Goal: Transaction & Acquisition: Purchase product/service

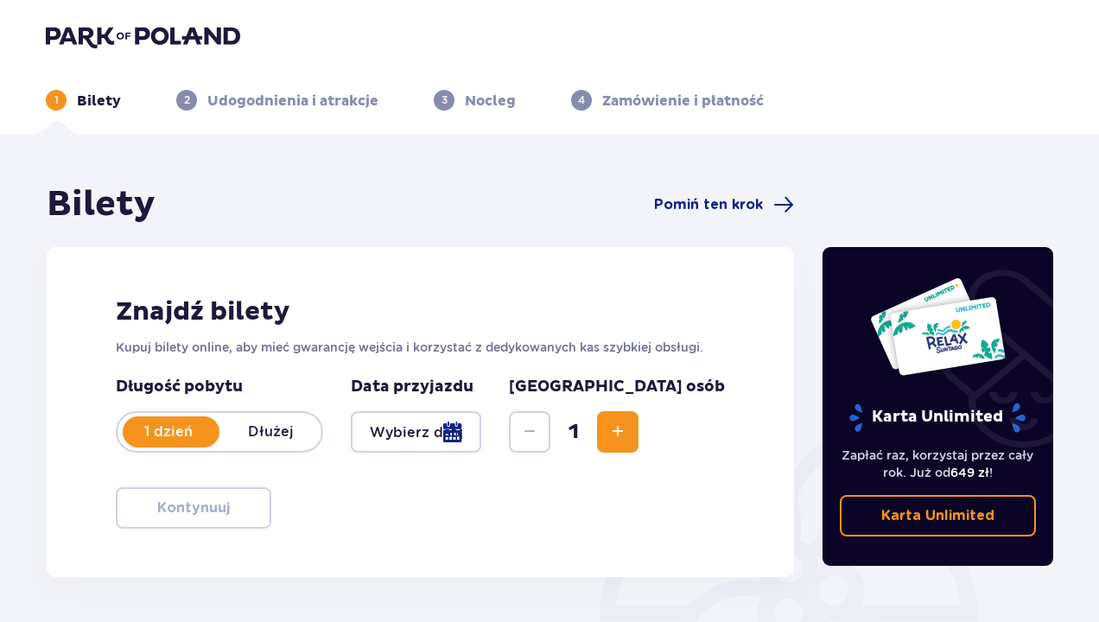
click at [481, 428] on div at bounding box center [416, 431] width 130 height 41
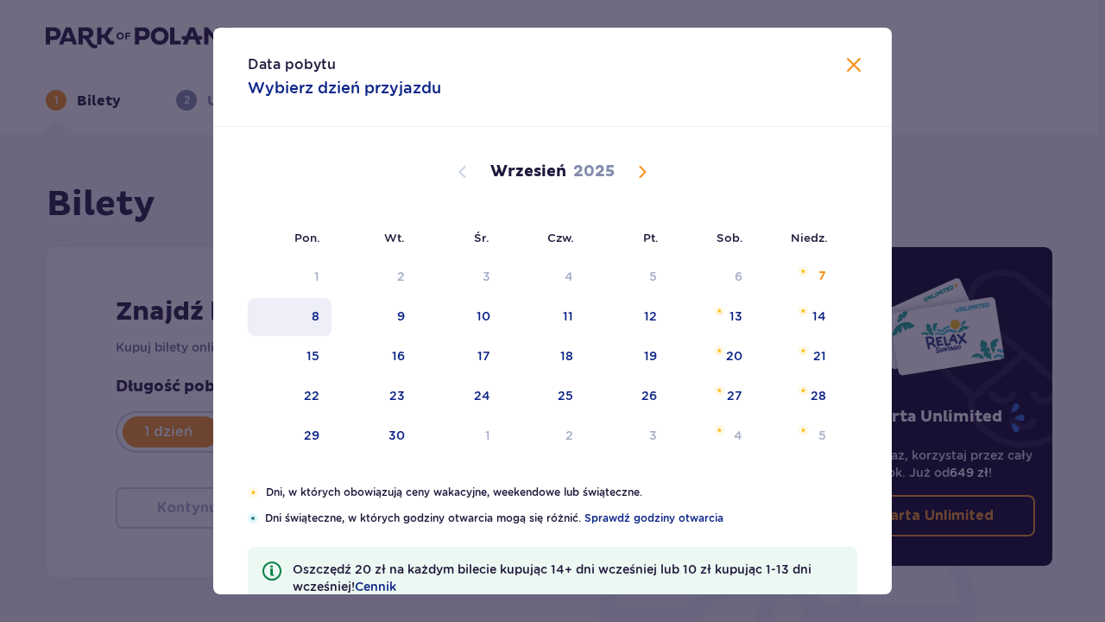
click at [312, 317] on div "8" at bounding box center [316, 315] width 8 height 17
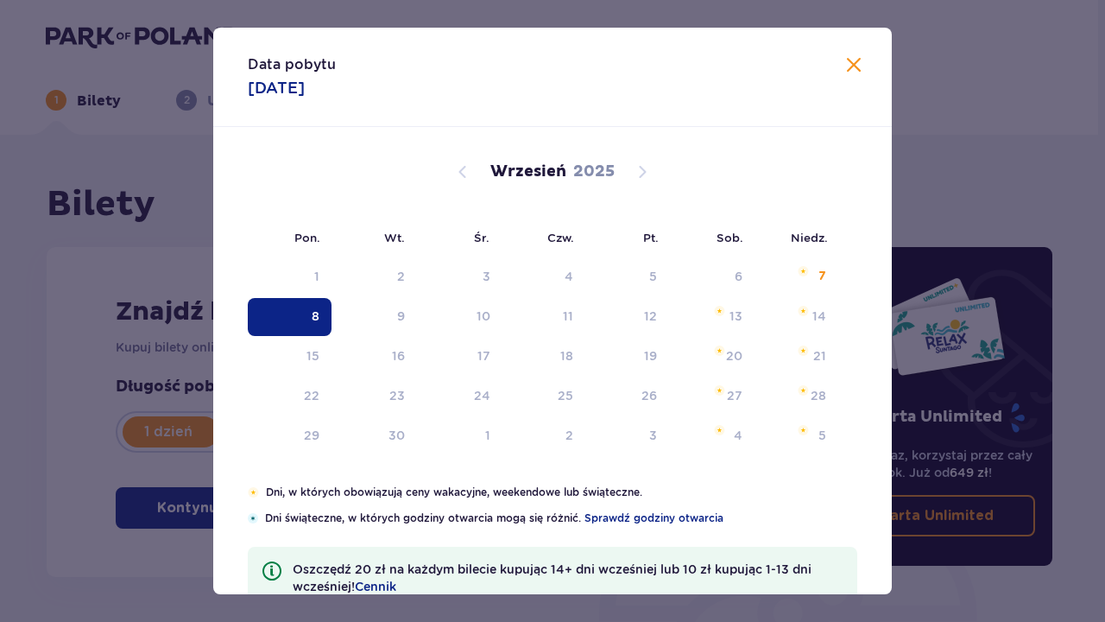
type input "[DATE]"
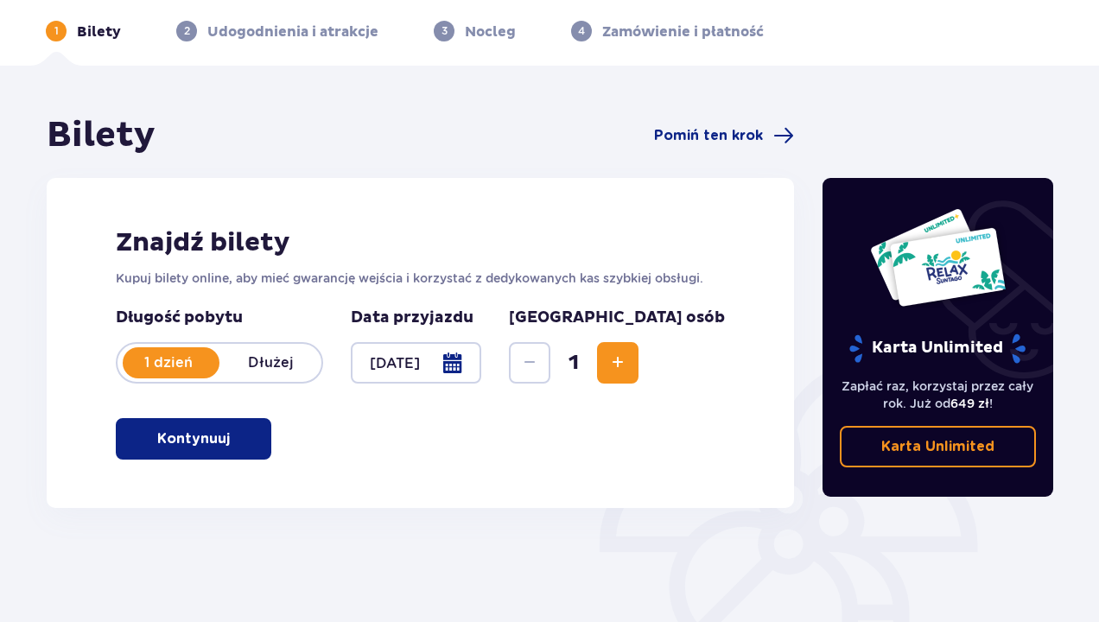
scroll to position [74, 0]
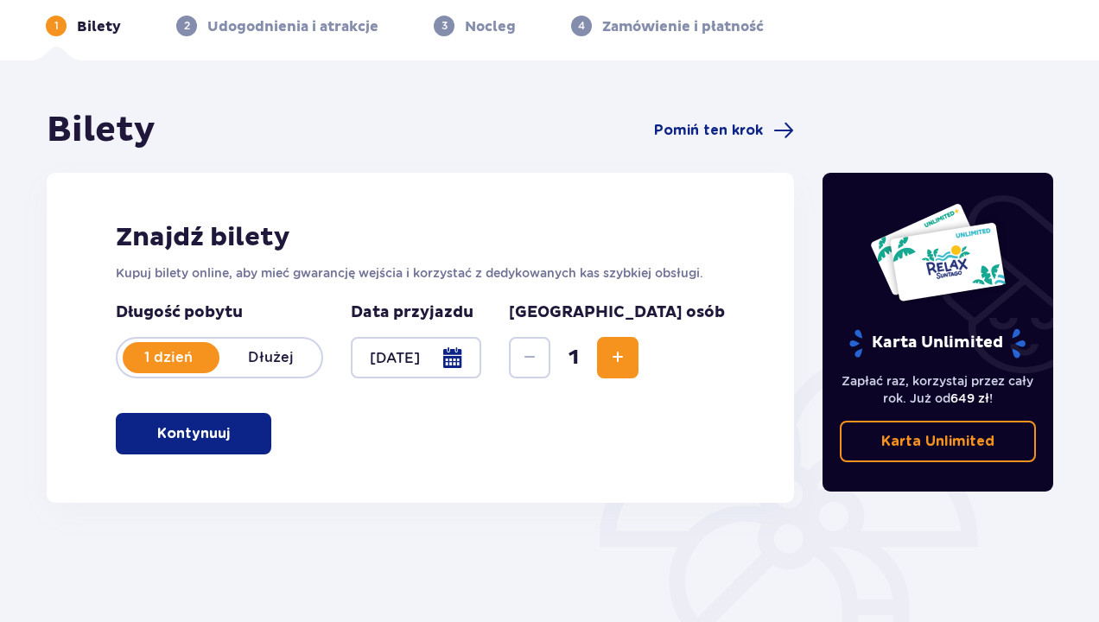
click at [628, 357] on span "Increase" at bounding box center [617, 357] width 21 height 21
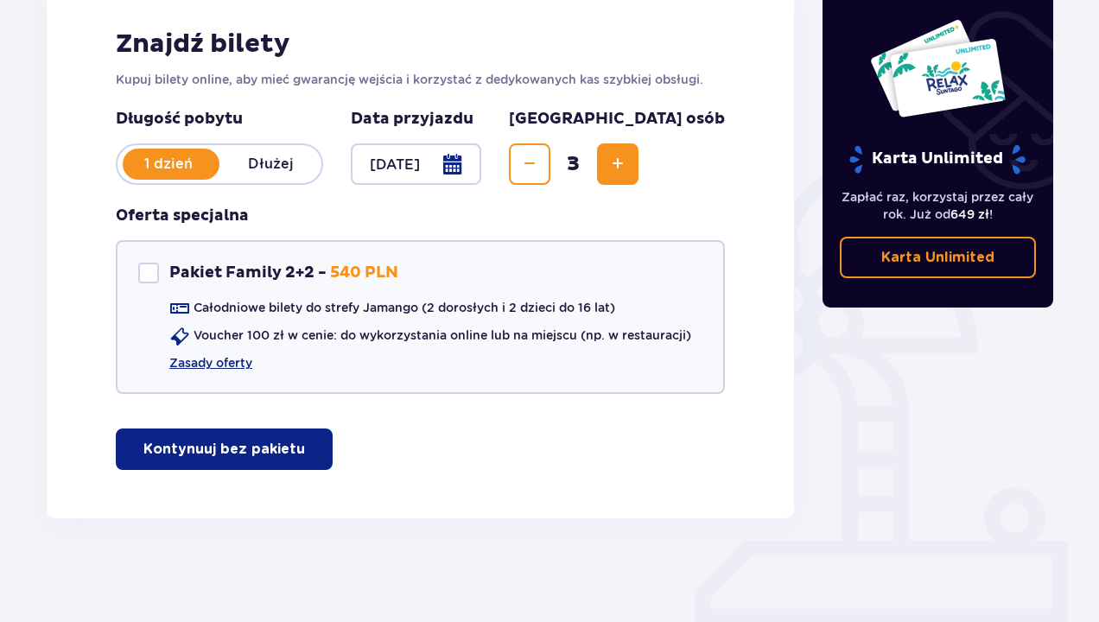
scroll to position [268, 0]
click at [236, 446] on p "Kontynuuj bez pakietu" at bounding box center [224, 449] width 162 height 19
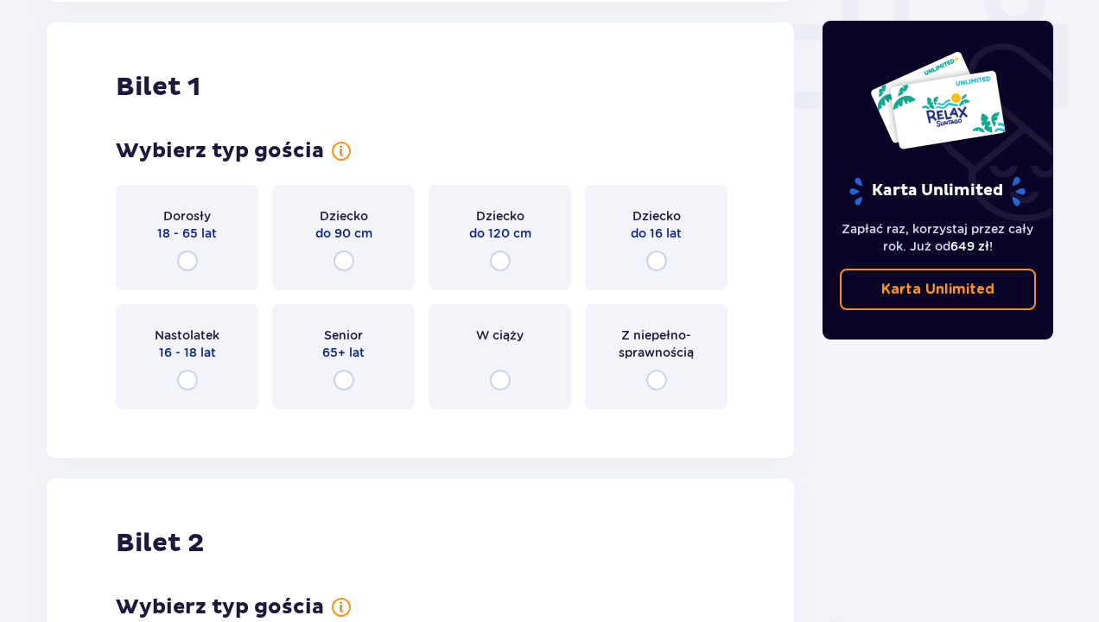
scroll to position [786, 0]
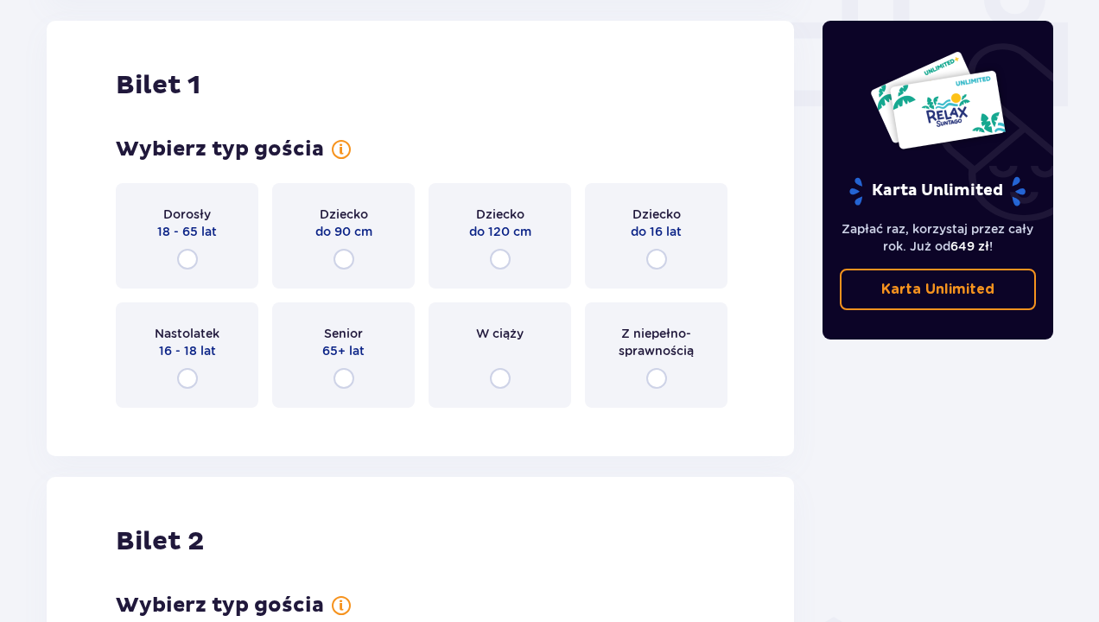
click at [655, 257] on input "radio" at bounding box center [656, 259] width 21 height 21
radio input "true"
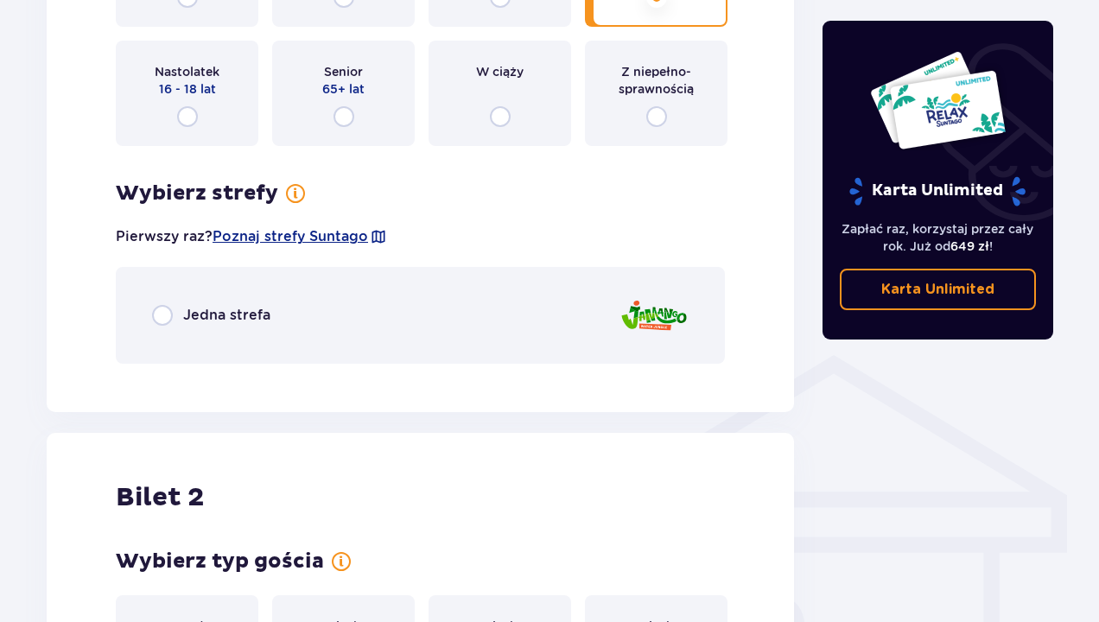
scroll to position [1045, 0]
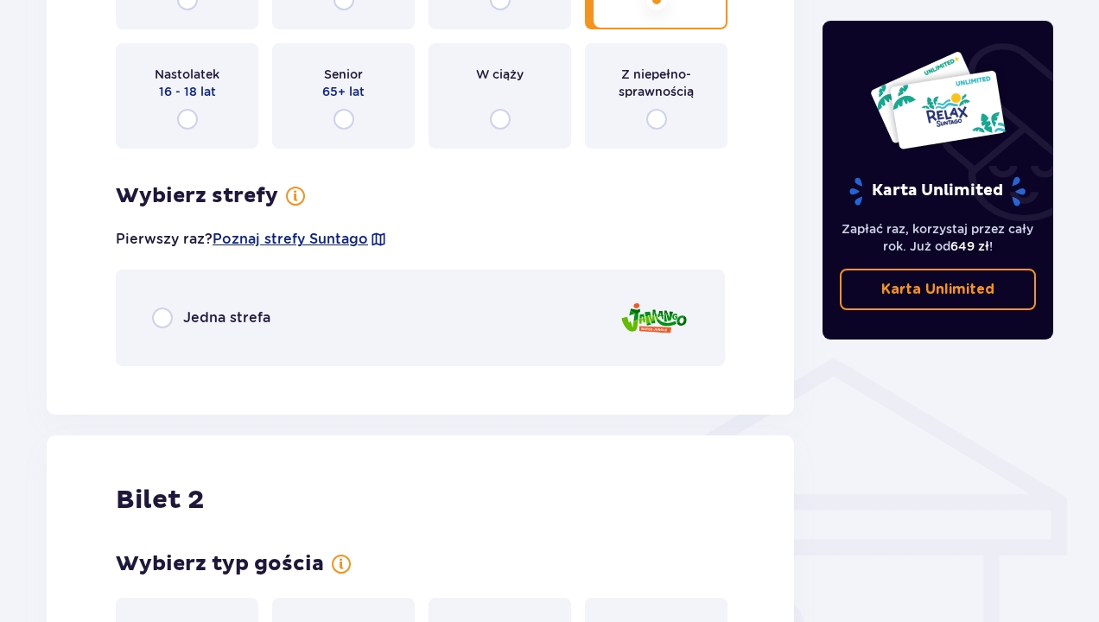
click at [165, 320] on input "radio" at bounding box center [162, 317] width 21 height 21
radio input "true"
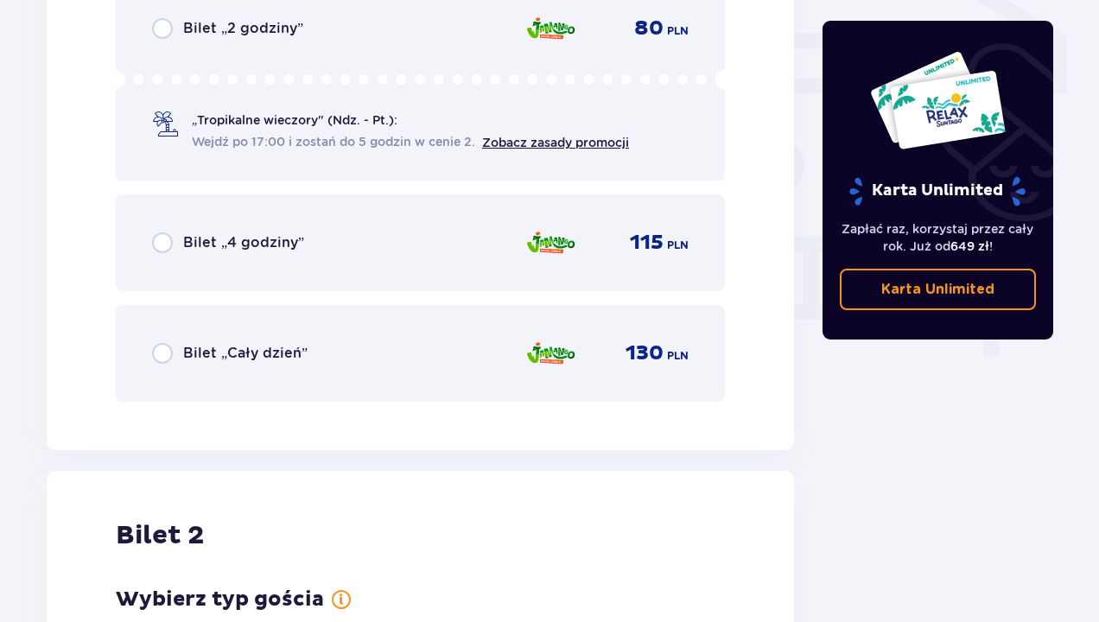
scroll to position [1525, 0]
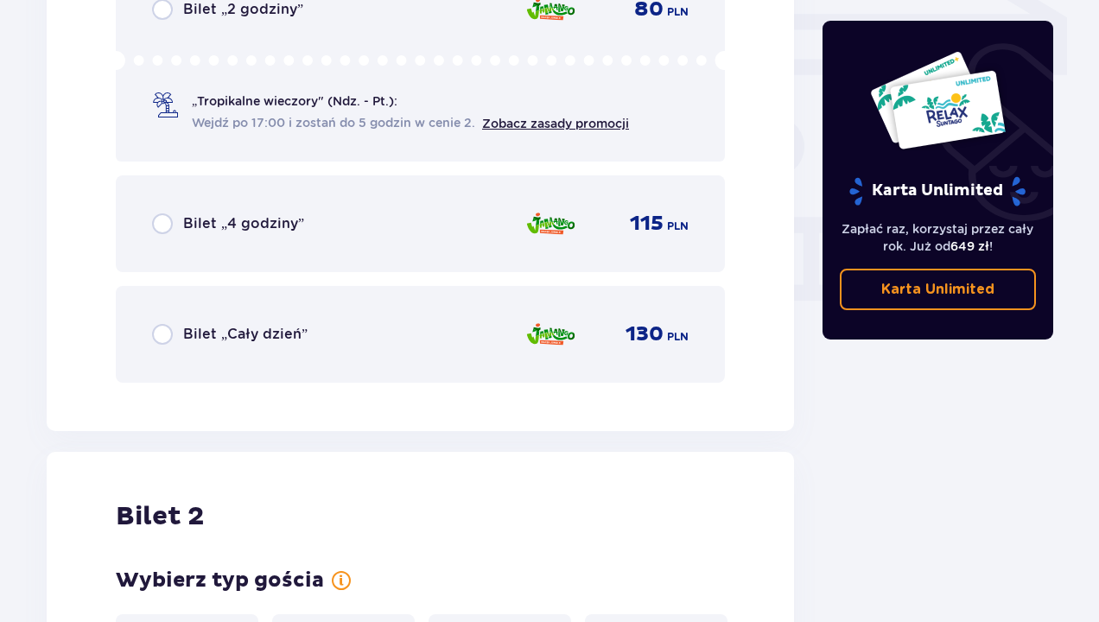
click at [164, 337] on input "radio" at bounding box center [162, 334] width 21 height 21
radio input "true"
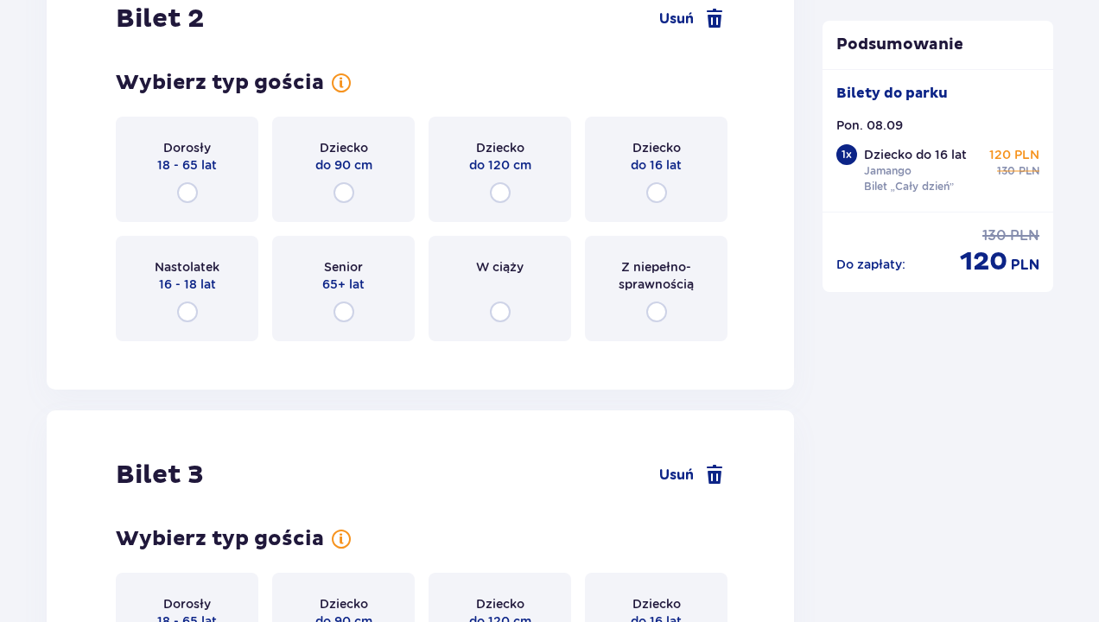
scroll to position [2027, 0]
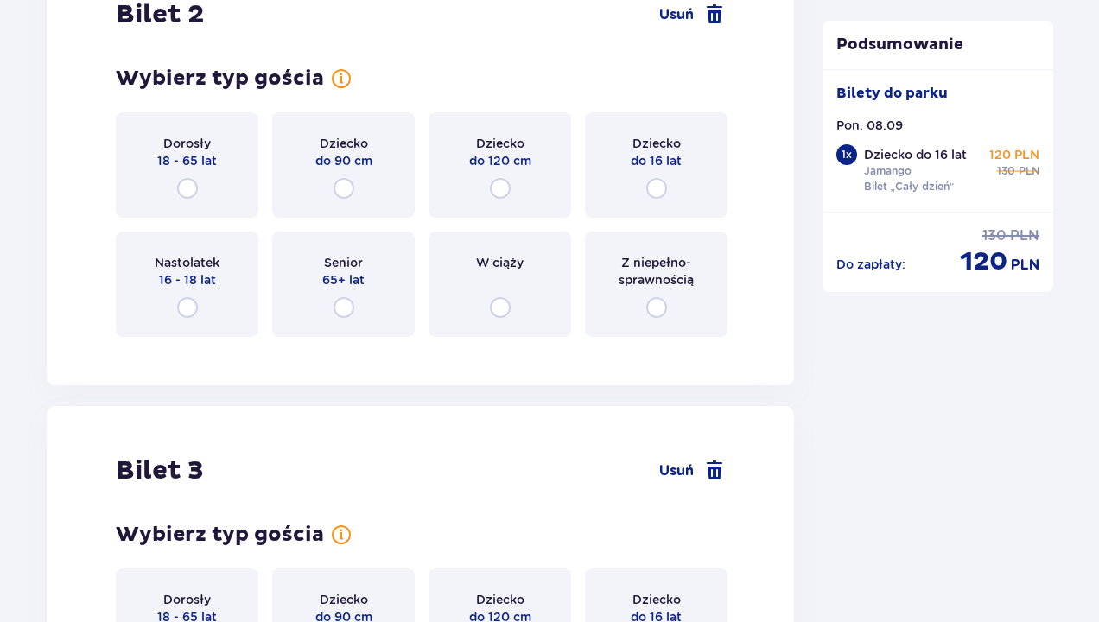
click at [181, 310] on input "radio" at bounding box center [187, 307] width 21 height 21
radio input "true"
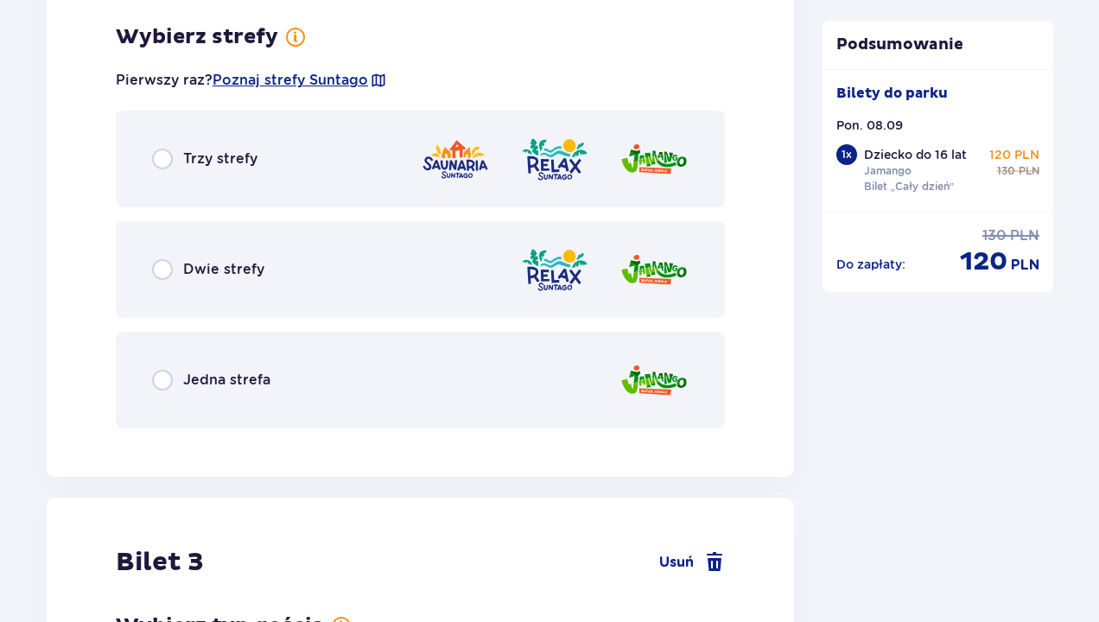
scroll to position [2378, 0]
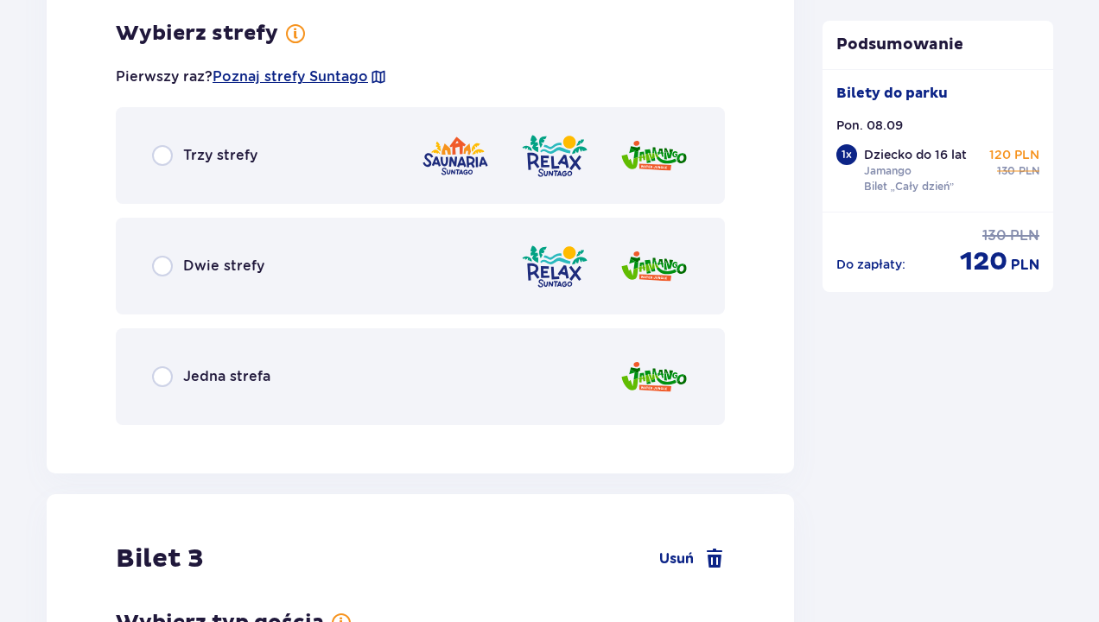
click at [191, 371] on p "Jedna strefa" at bounding box center [226, 376] width 87 height 19
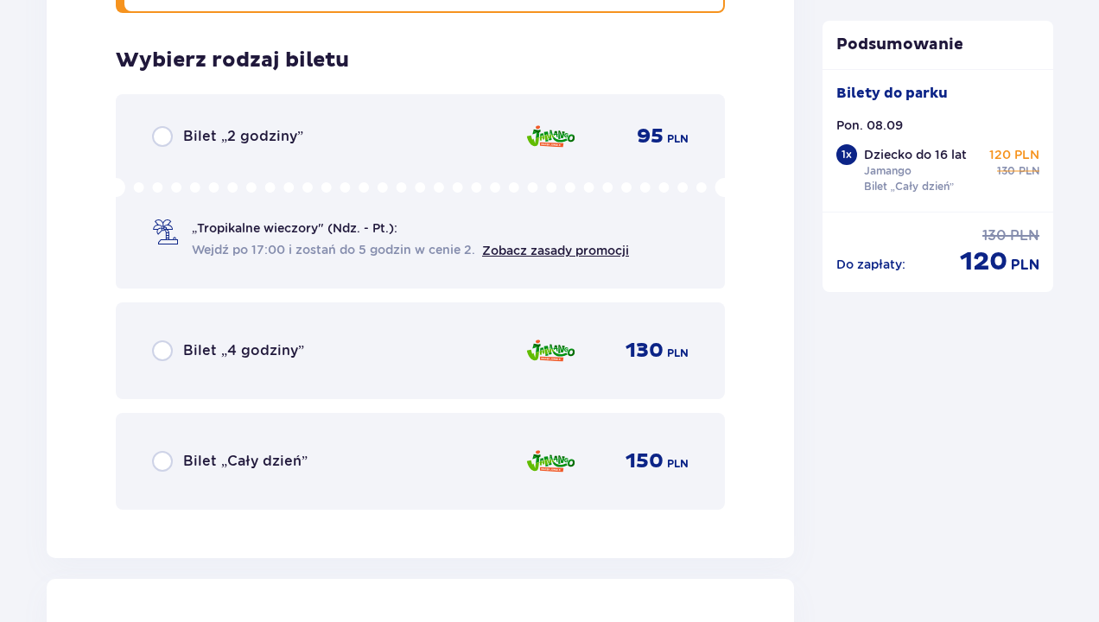
scroll to position [2791, 0]
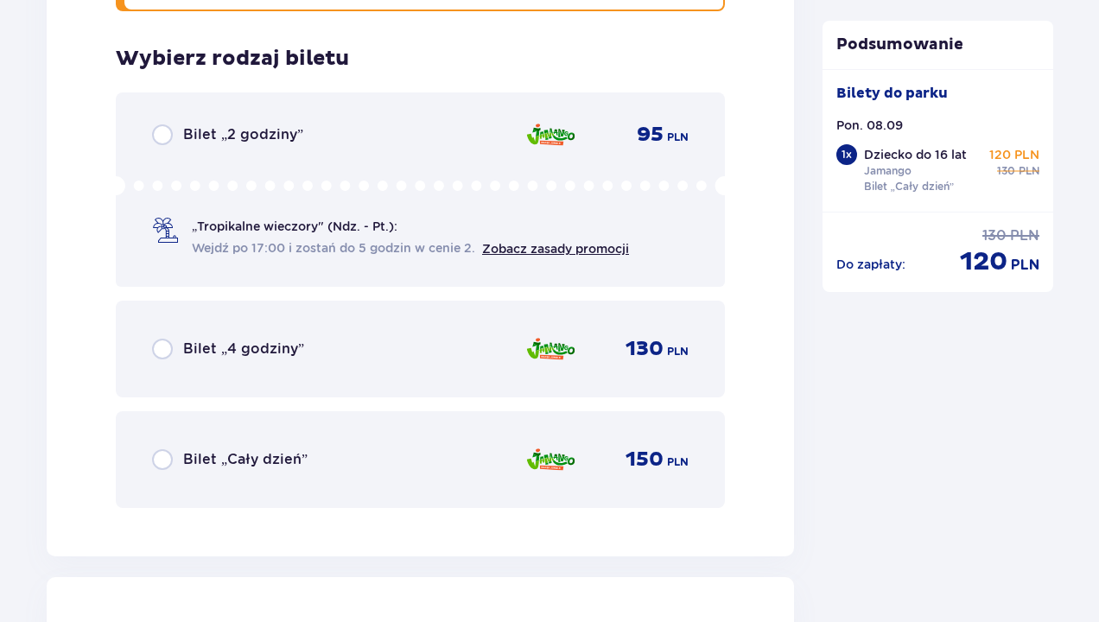
click at [175, 457] on div "Bilet „Cały dzień”" at bounding box center [229, 459] width 155 height 21
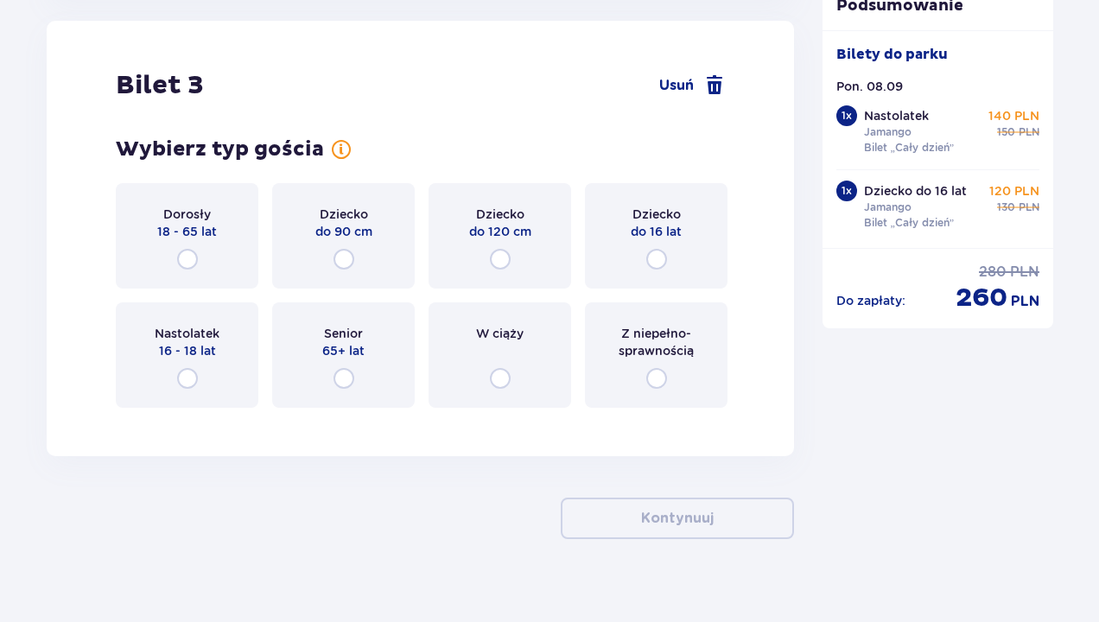
scroll to position [3367, 0]
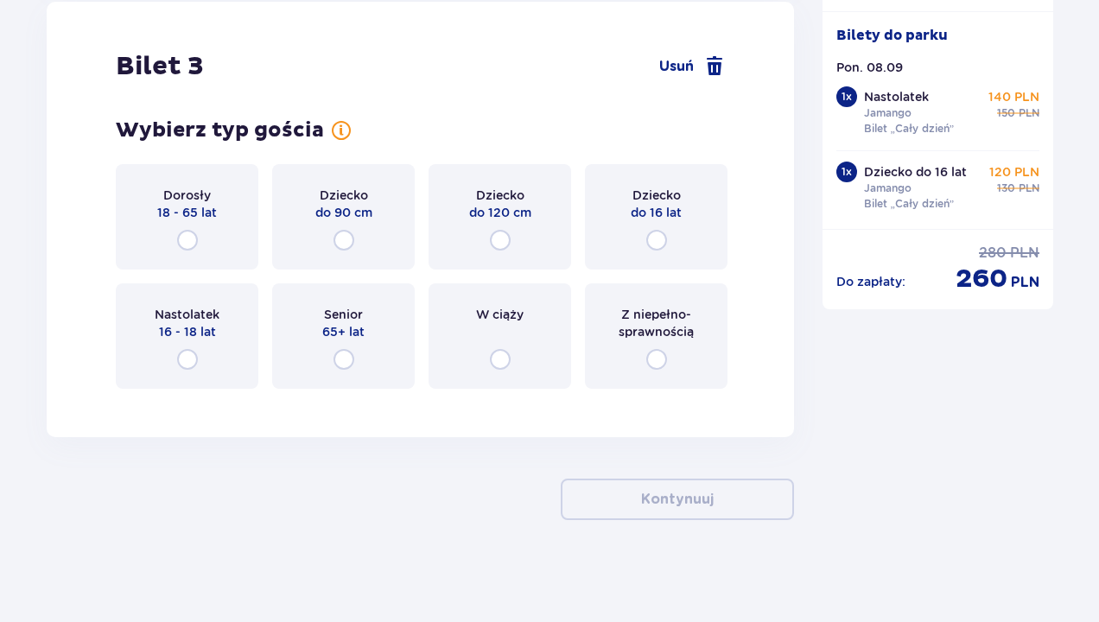
click at [190, 239] on input "radio" at bounding box center [187, 240] width 21 height 21
radio input "true"
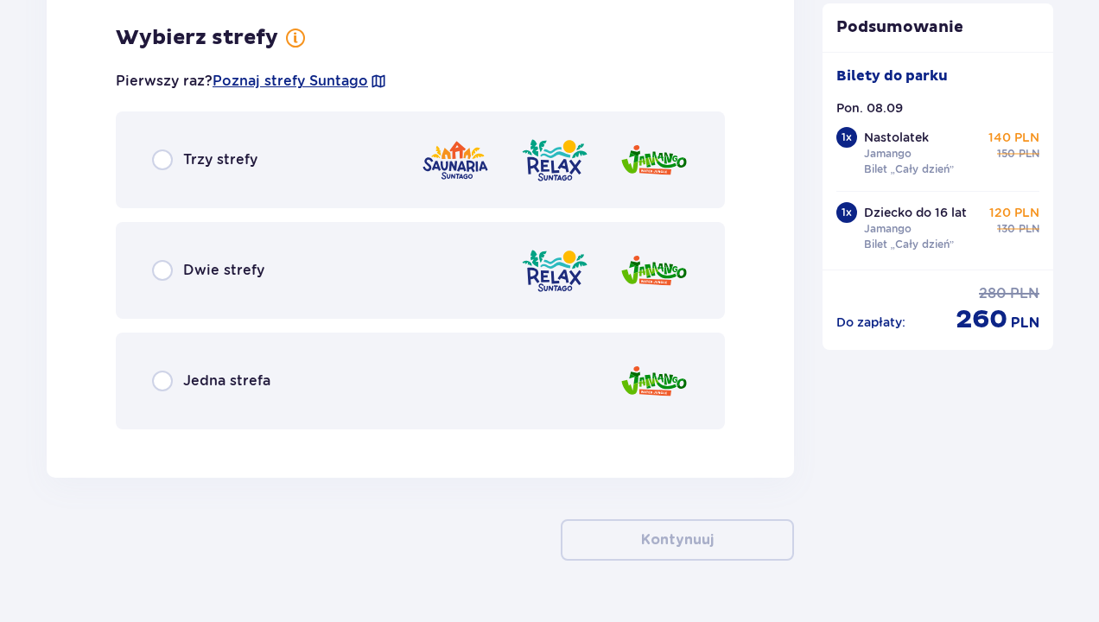
scroll to position [3769, 0]
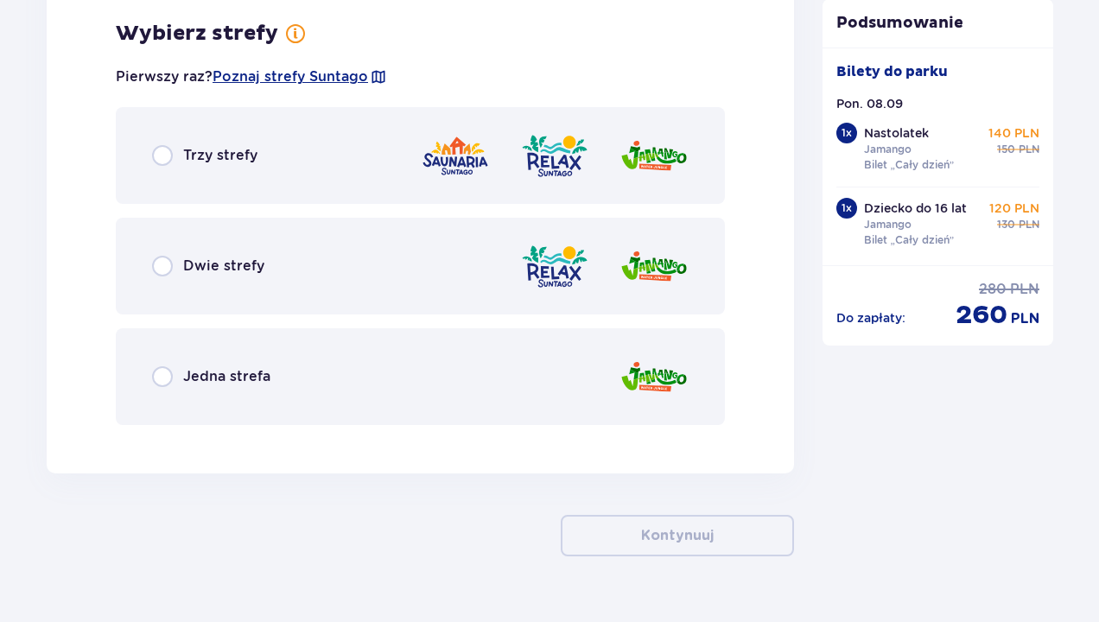
click at [221, 160] on p "Trzy strefy" at bounding box center [220, 155] width 74 height 19
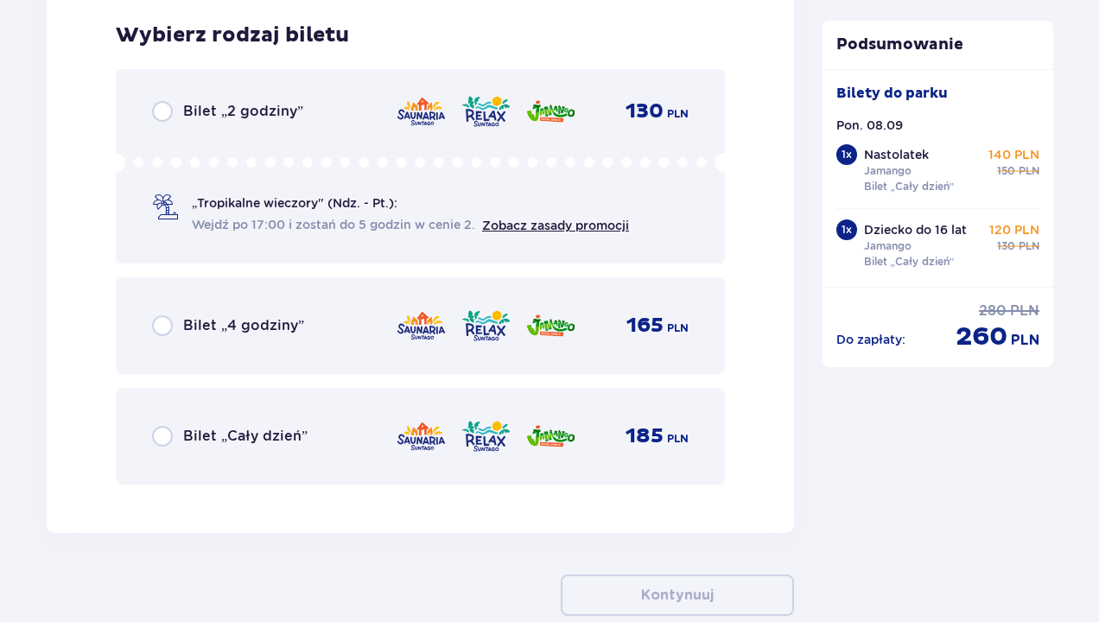
scroll to position [4208, 0]
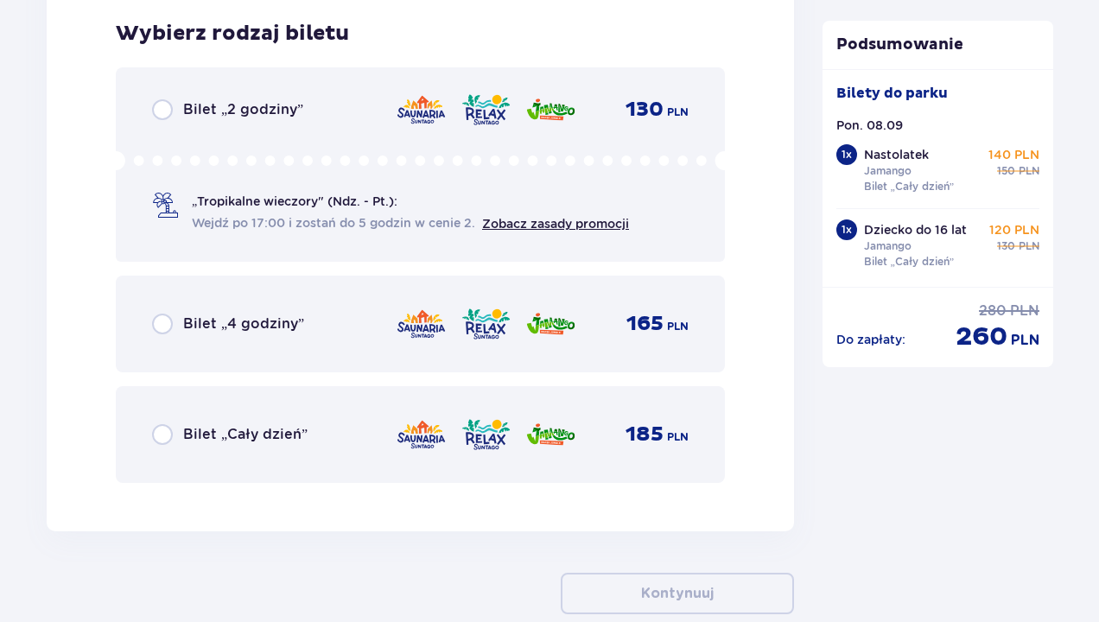
click at [235, 428] on p "Bilet „Cały dzień”" at bounding box center [245, 434] width 124 height 19
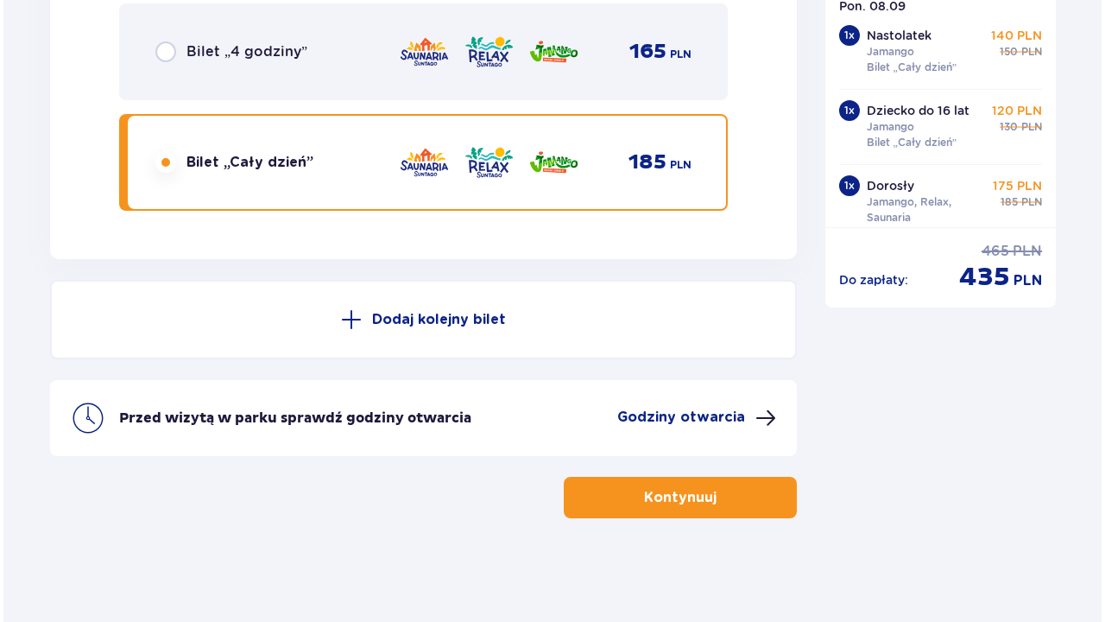
scroll to position [4480, 0]
click at [652, 415] on p "Godziny otwarcia" at bounding box center [678, 417] width 128 height 19
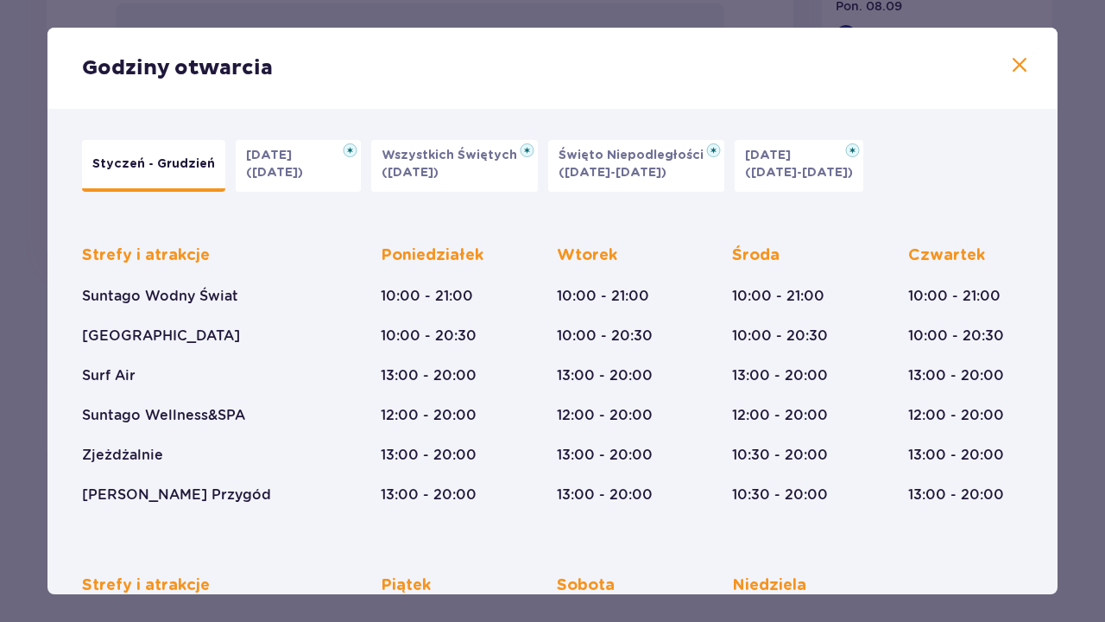
click at [1018, 61] on span at bounding box center [1020, 65] width 21 height 21
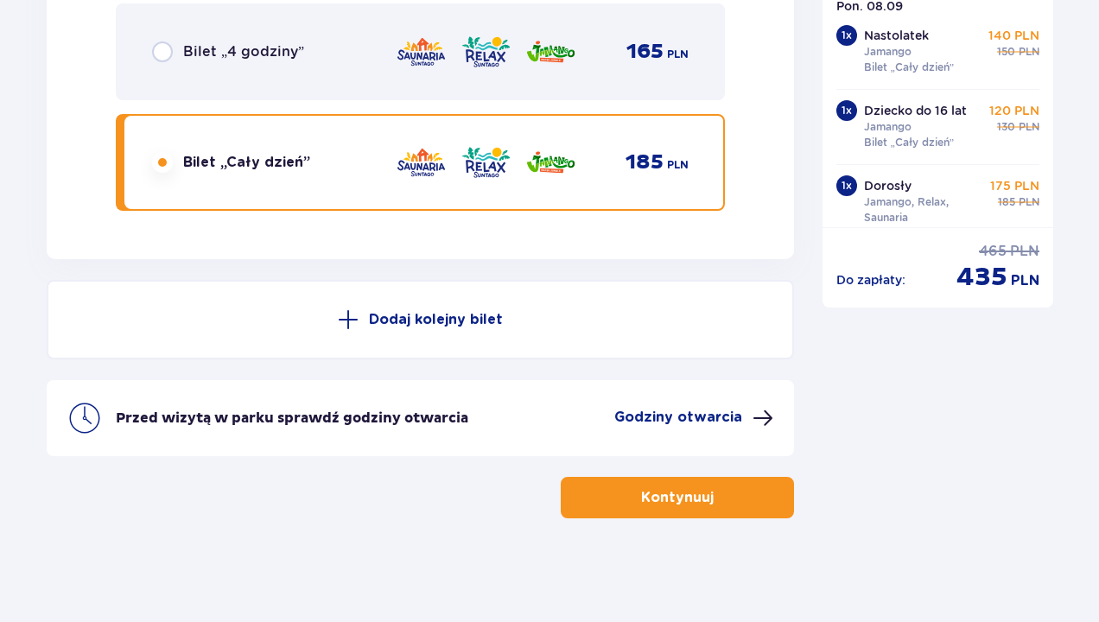
scroll to position [4480, 0]
click at [641, 494] on p "Kontynuuj" at bounding box center [677, 497] width 73 height 19
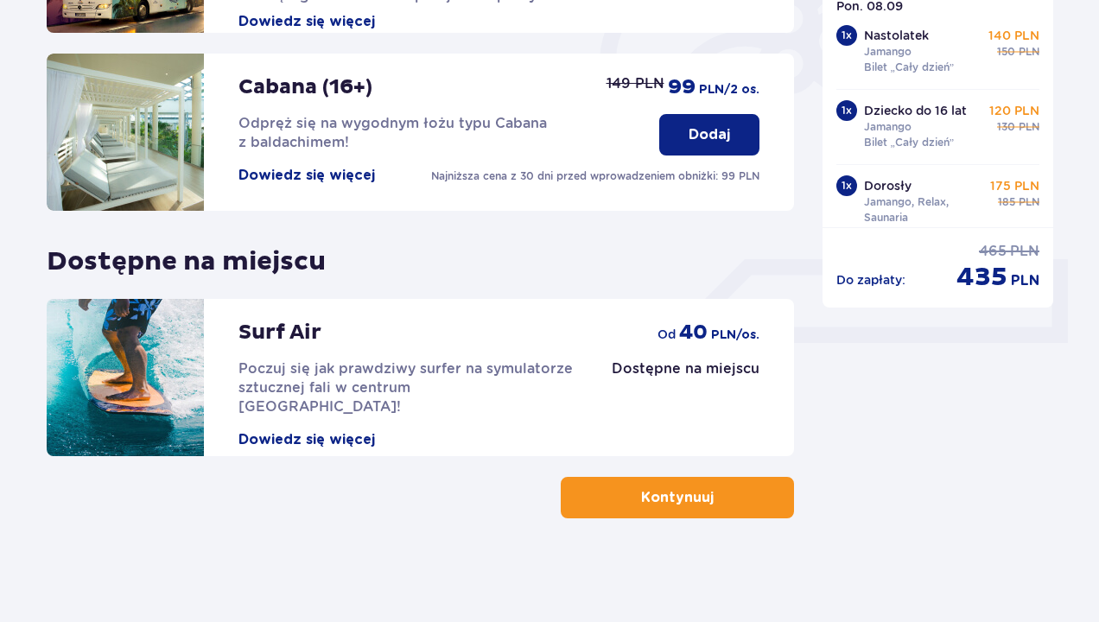
scroll to position [549, 0]
click at [644, 493] on p "Kontynuuj" at bounding box center [677, 497] width 73 height 19
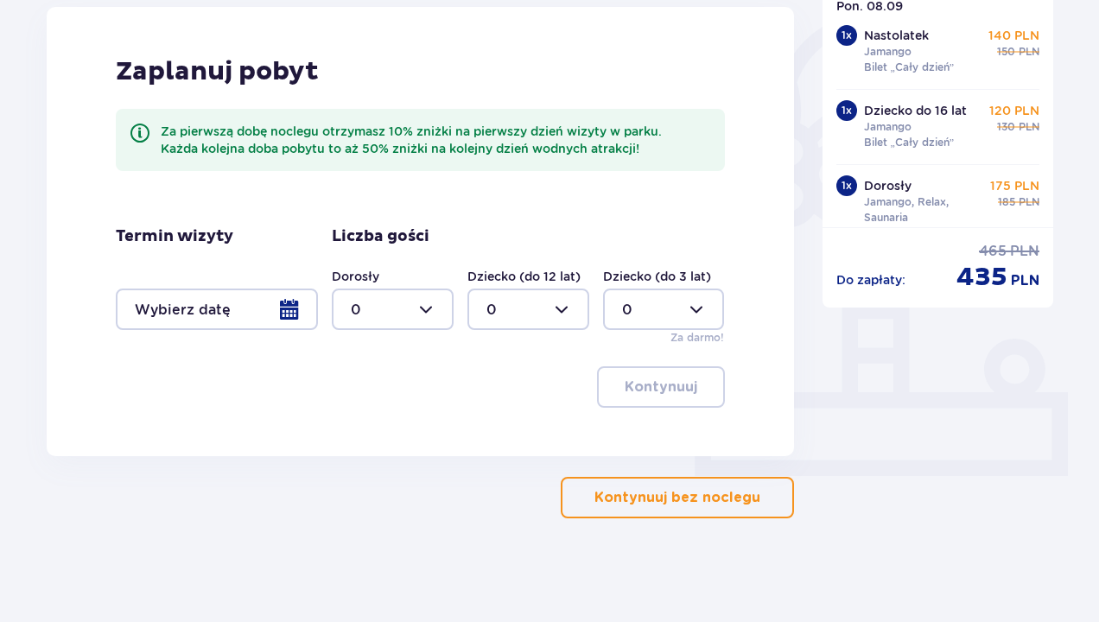
scroll to position [416, 0]
click at [627, 500] on p "Kontynuuj bez noclegu" at bounding box center [677, 497] width 166 height 19
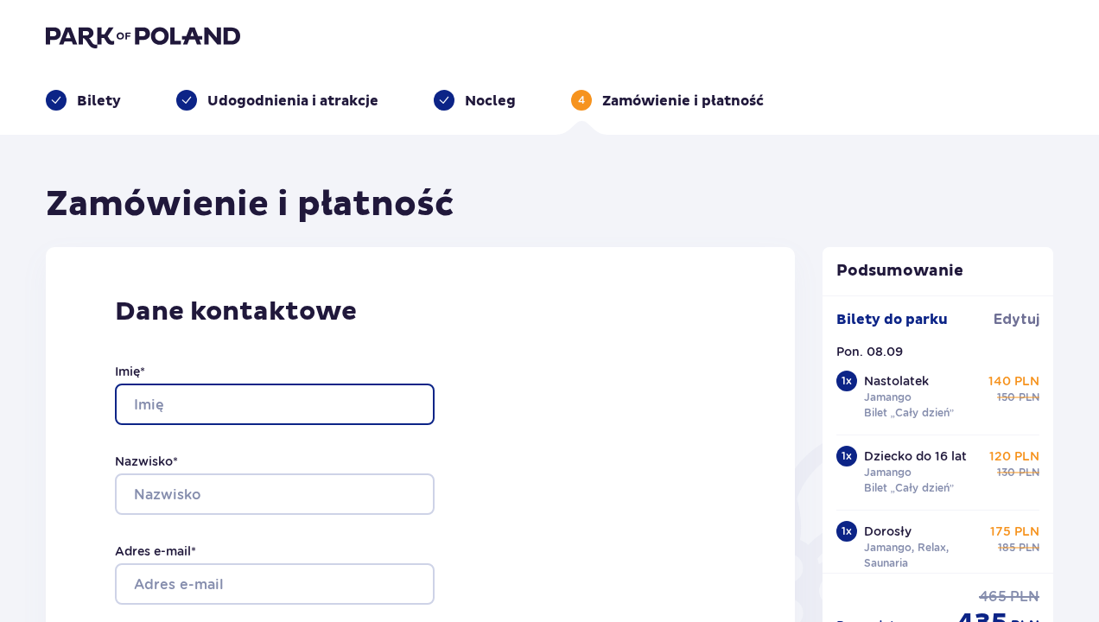
click at [181, 408] on input "Imię *" at bounding box center [275, 403] width 320 height 41
click at [407, 403] on input "Imię *" at bounding box center [275, 403] width 320 height 41
type input "[PERSON_NAME]"
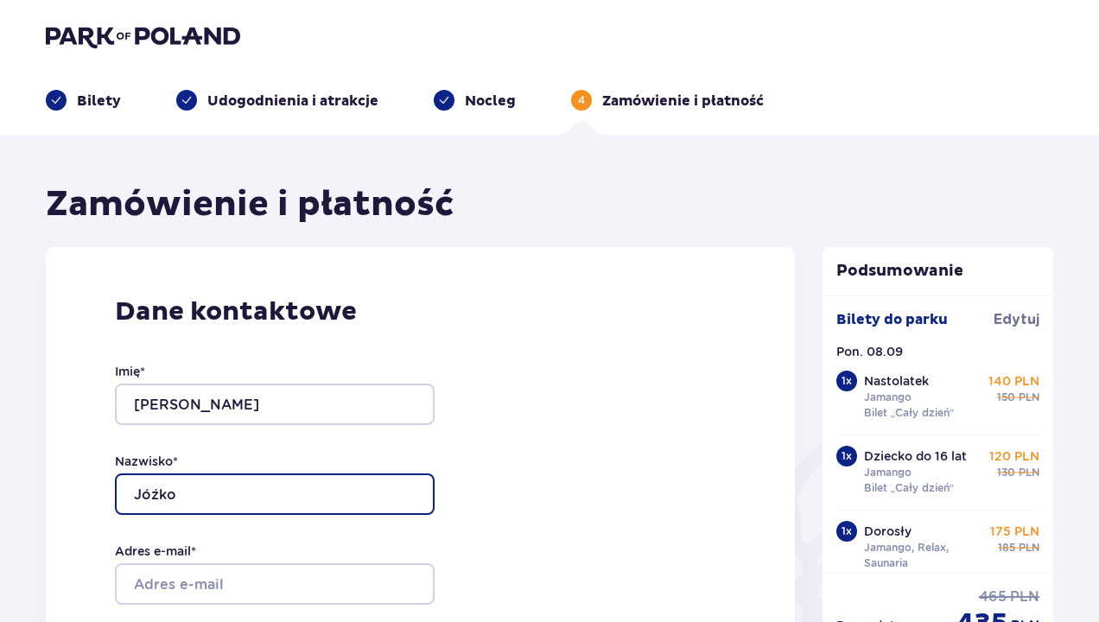
type input "Jóźko"
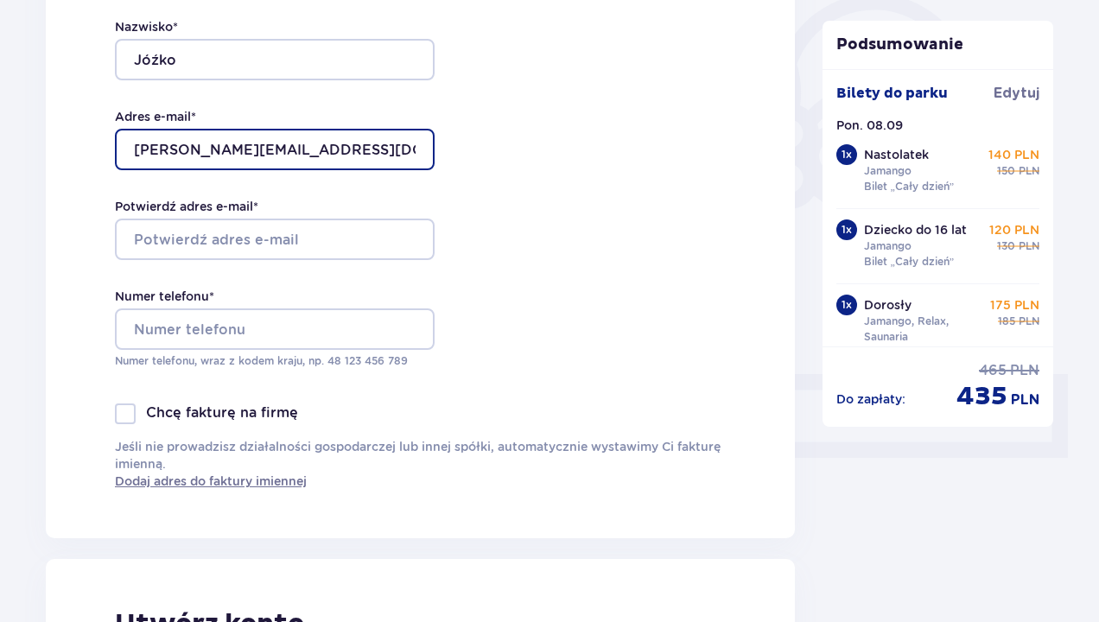
scroll to position [435, 0]
click at [309, 147] on input "[PERSON_NAME][EMAIL_ADDRESS][DOMAIN_NAME]" at bounding box center [275, 148] width 320 height 41
click at [126, 152] on input "[PERSON_NAME][EMAIL_ADDRESS][DOMAIN_NAME]" at bounding box center [275, 148] width 320 height 41
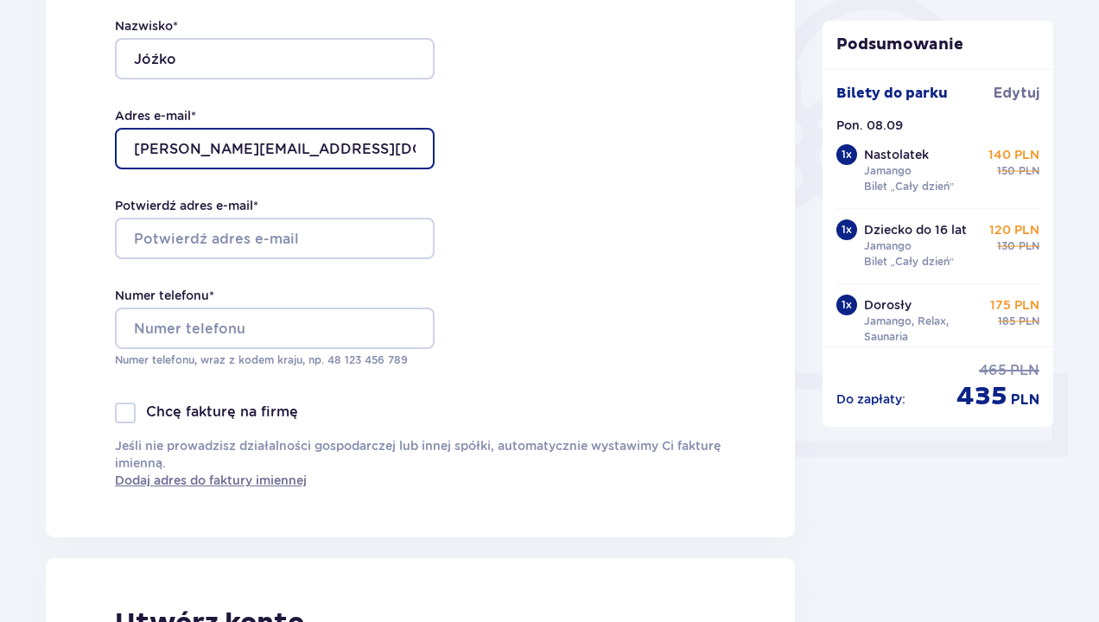
type input "[PERSON_NAME][EMAIL_ADDRESS][DOMAIN_NAME]"
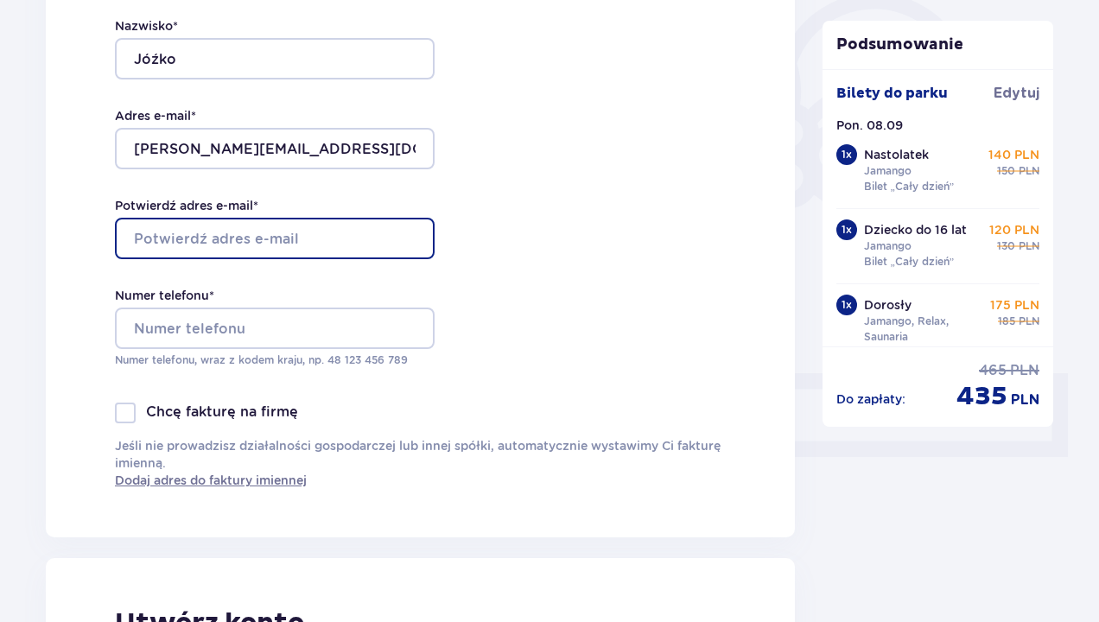
paste input "[PERSON_NAME][EMAIL_ADDRESS][DOMAIN_NAME]"
type input "[PERSON_NAME][EMAIL_ADDRESS][DOMAIN_NAME]"
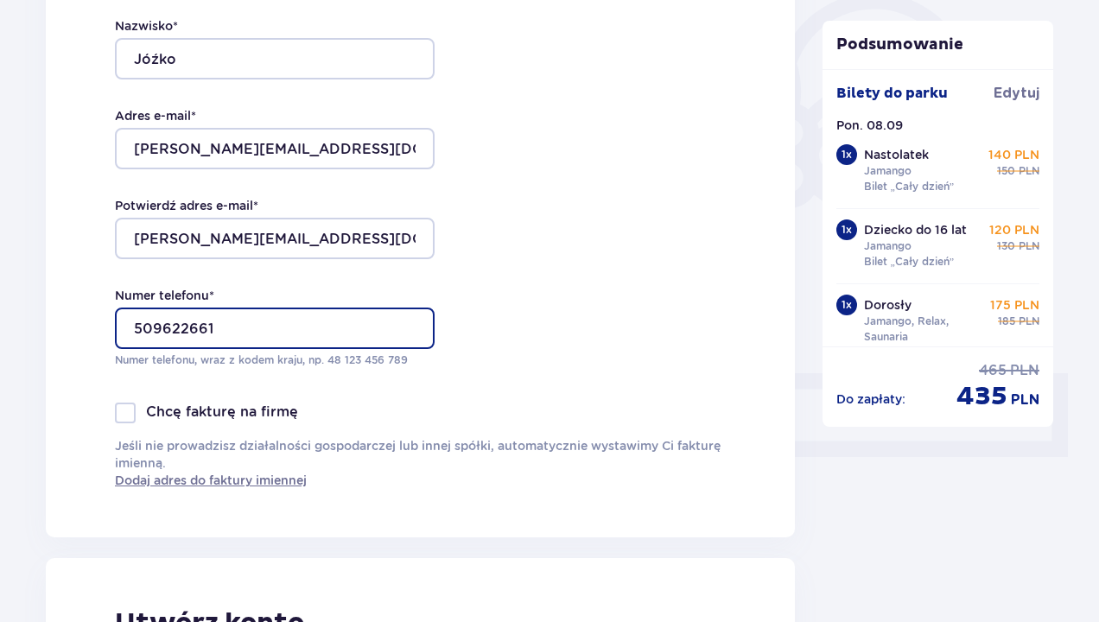
type input "509622661"
click at [380, 398] on div "Imię * [PERSON_NAME] * [PERSON_NAME] e-mail * [PERSON_NAME][EMAIL_ADDRESS][DOMA…" at bounding box center [275, 148] width 320 height 510
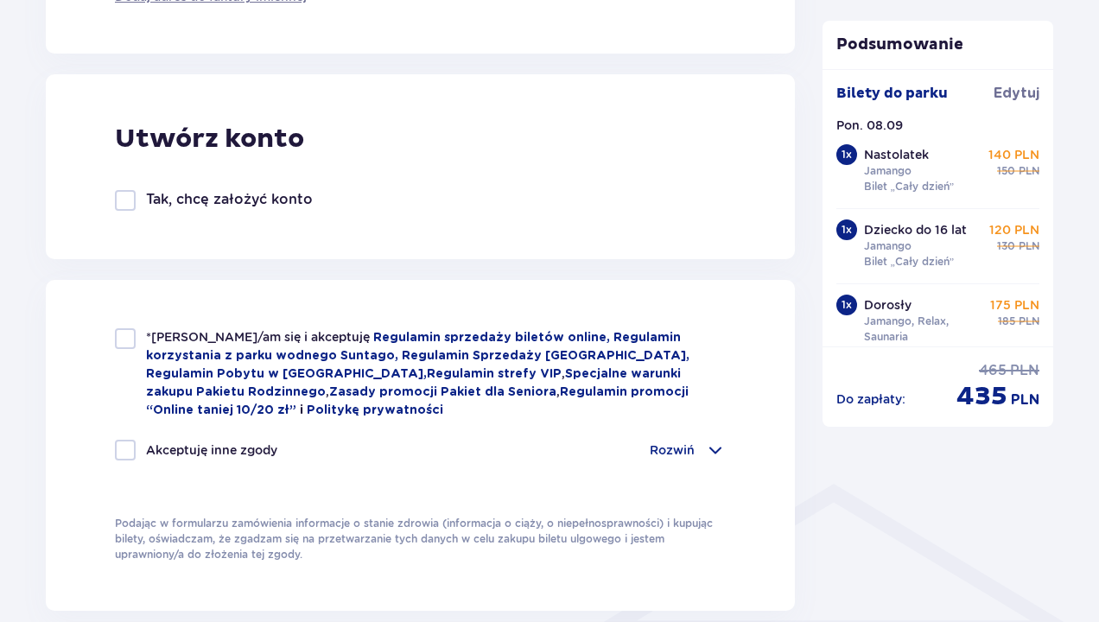
scroll to position [920, 0]
click at [124, 333] on div at bounding box center [125, 337] width 21 height 21
checkbox input "true"
click at [678, 445] on p "Rozwiń" at bounding box center [671, 448] width 45 height 17
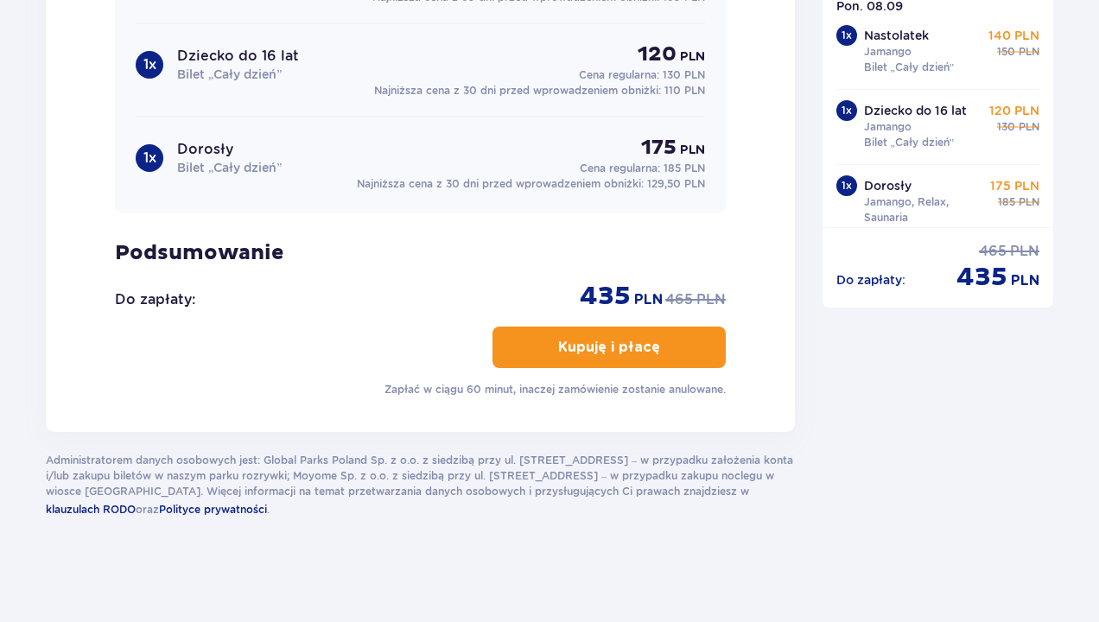
scroll to position [2305, 0]
click at [610, 344] on p "Kupuję i płacę" at bounding box center [609, 347] width 102 height 19
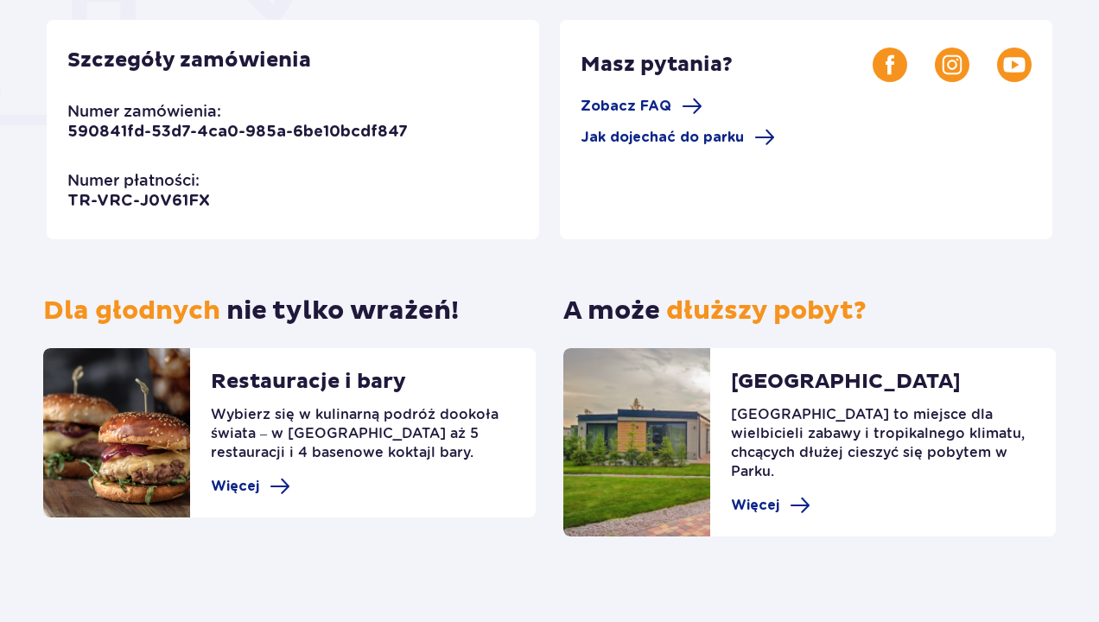
scroll to position [496, 0]
